Goal: Navigation & Orientation: Find specific page/section

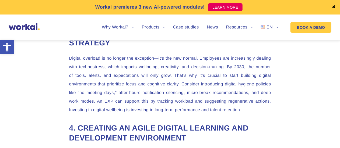
scroll to position [700, 0]
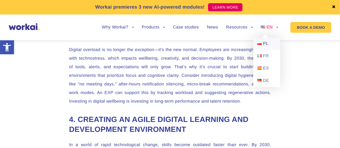
click at [263, 44] on link "PL" at bounding box center [266, 44] width 27 height 12
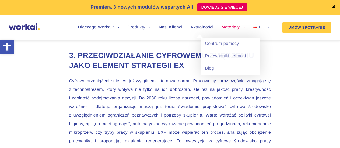
scroll to position [673, 0]
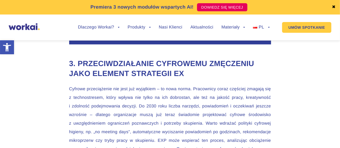
click at [270, 27] on div "Dlaczego Workai? back Dlaczego Workai? Kalkulator ROI Intranetu Bezpieczeństwo …" at bounding box center [170, 27] width 216 height 20
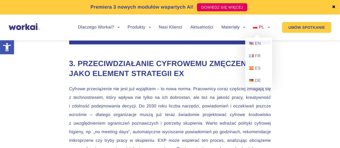
click at [268, 28] on link "PL" at bounding box center [261, 27] width 16 height 4
click at [254, 44] on link "EN" at bounding box center [258, 44] width 27 height 12
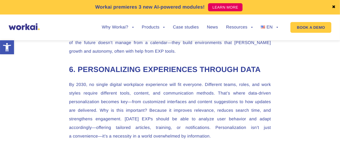
scroll to position [1104, 0]
